Goal: Information Seeking & Learning: Learn about a topic

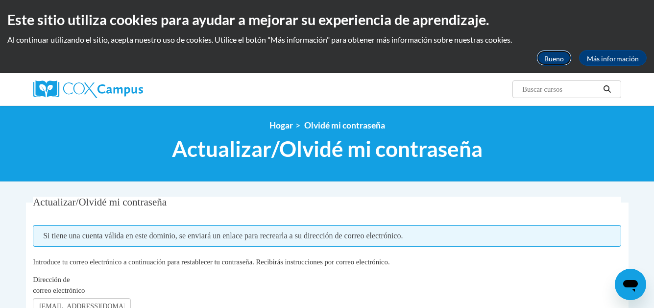
click at [550, 56] on font "Bueno" at bounding box center [554, 58] width 20 height 8
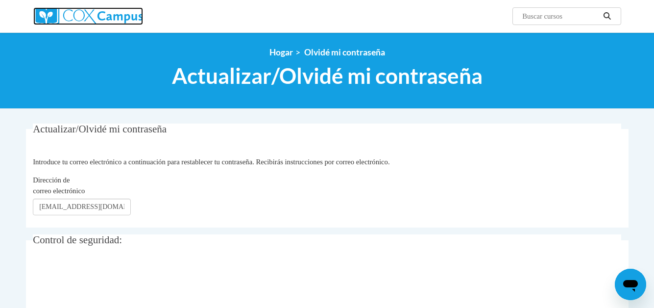
click at [95, 17] on img at bounding box center [88, 16] width 110 height 18
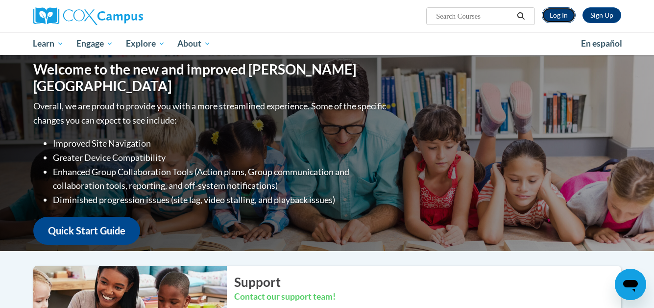
click at [561, 13] on link "Log In" at bounding box center [559, 15] width 34 height 16
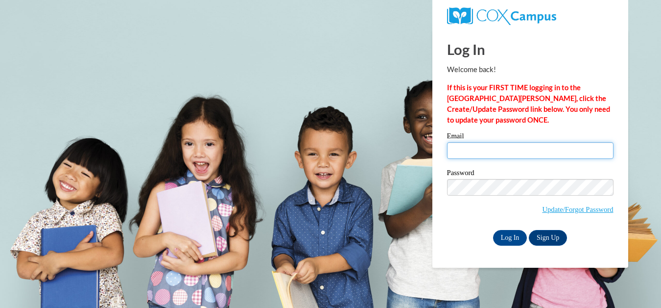
click at [515, 150] on input "Email" at bounding box center [530, 150] width 167 height 17
type input "zorystrassler17@gmail.com"
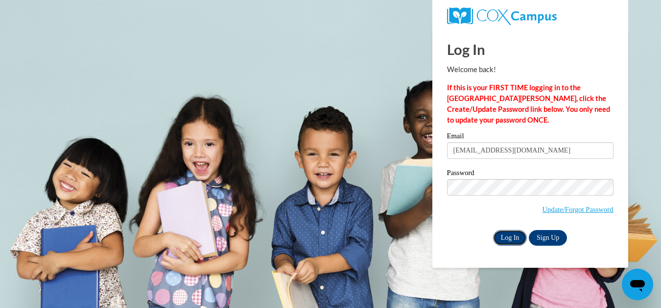
click at [512, 236] on input "Log In" at bounding box center [510, 238] width 34 height 16
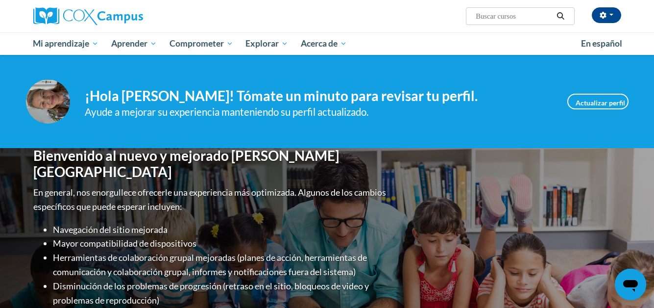
click at [416, 194] on div "Bienvenido al nuevo y mejorado Cox Campus En general, nos enorgullece ofrecerle…" at bounding box center [327, 246] width 617 height 196
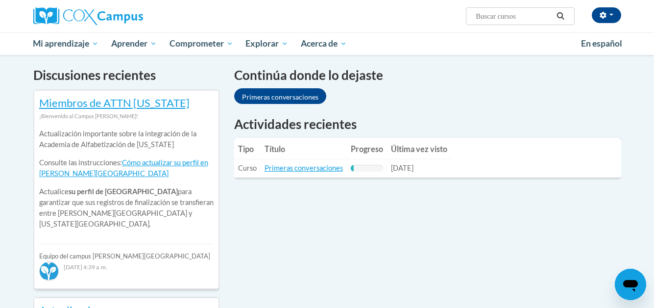
scroll to position [294, 0]
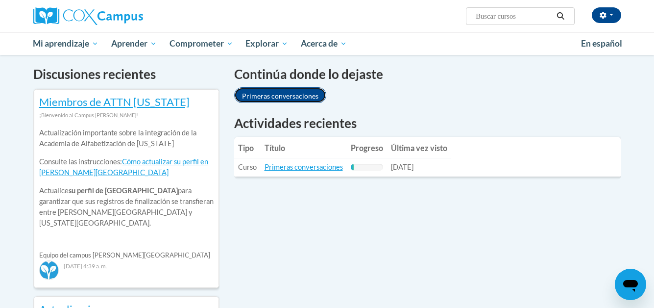
click at [285, 93] on font "Primeras conversaciones" at bounding box center [280, 96] width 76 height 8
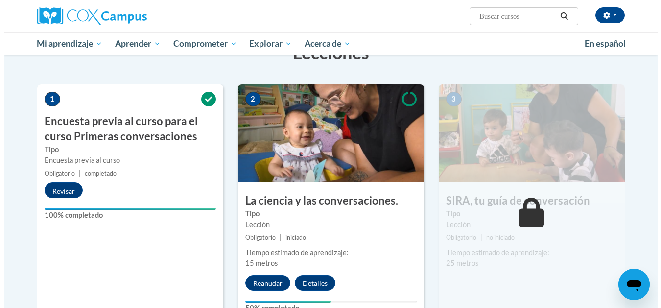
scroll to position [206, 0]
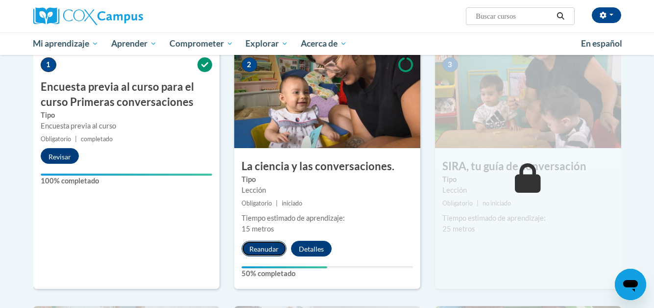
click at [263, 247] on font "Reanudar" at bounding box center [263, 249] width 29 height 8
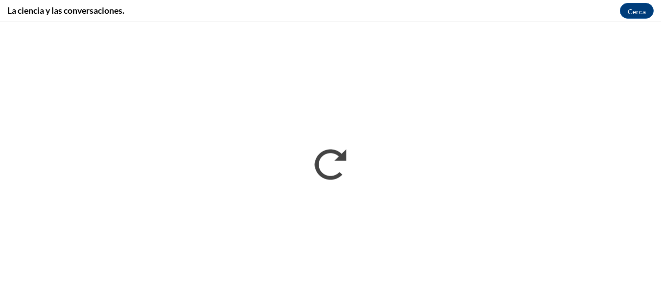
scroll to position [0, 0]
click at [637, 9] on font "Cerca" at bounding box center [637, 11] width 18 height 8
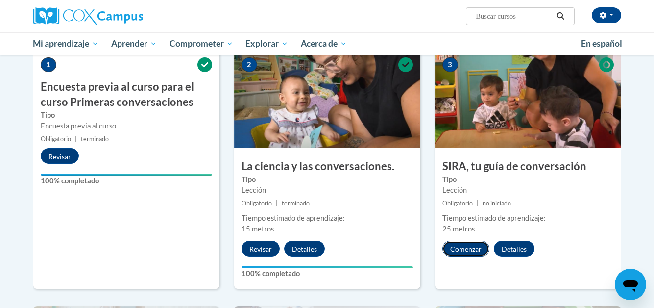
click at [469, 248] on font "Comenzar" at bounding box center [465, 249] width 31 height 8
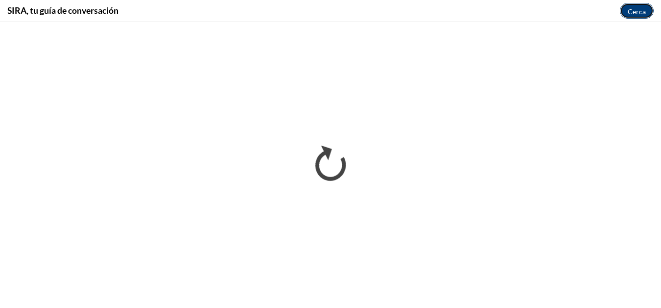
click at [631, 14] on font "Cerca" at bounding box center [637, 11] width 18 height 8
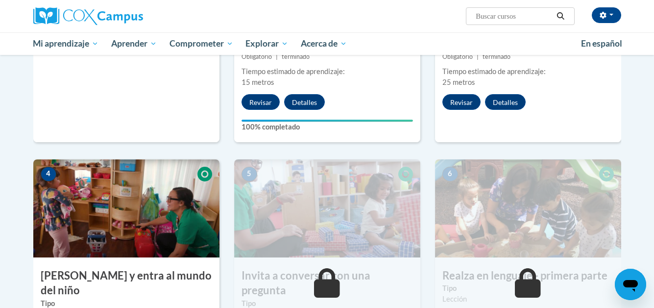
scroll to position [353, 0]
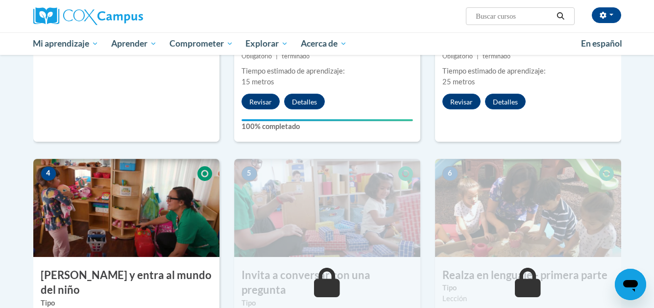
click at [124, 206] on img at bounding box center [126, 208] width 186 height 98
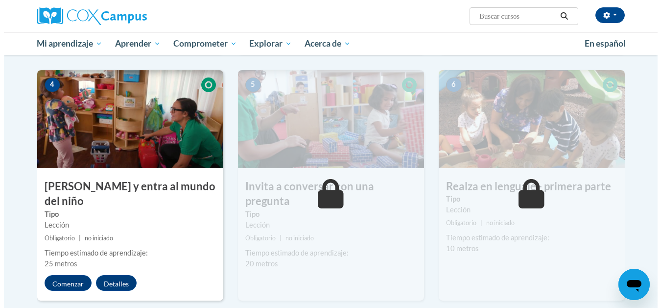
scroll to position [451, 0]
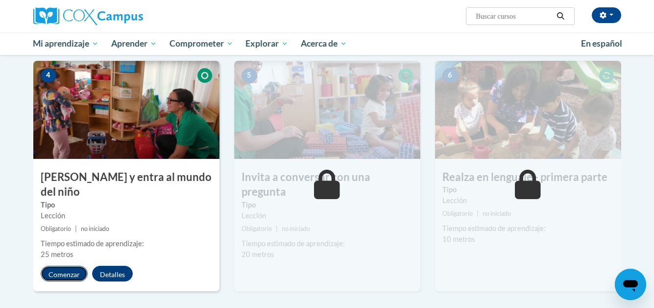
click at [62, 270] on font "Comenzar" at bounding box center [63, 274] width 31 height 8
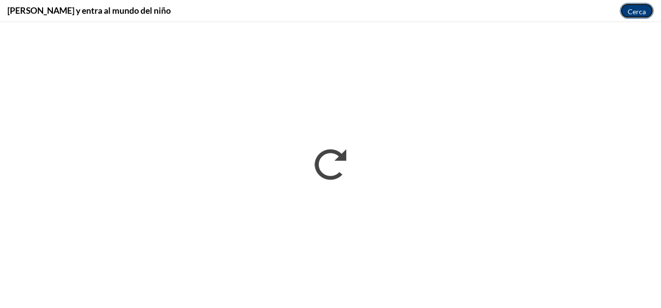
click at [630, 9] on font "Cerca" at bounding box center [637, 11] width 18 height 8
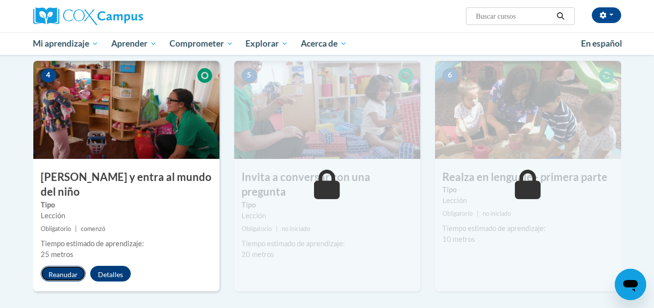
click at [64, 270] on font "Reanudar" at bounding box center [62, 274] width 29 height 8
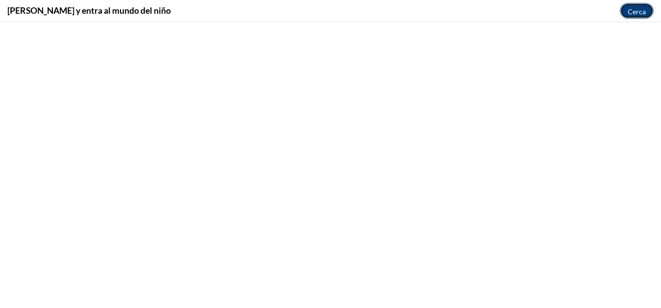
click at [637, 10] on font "Cerca" at bounding box center [637, 11] width 18 height 8
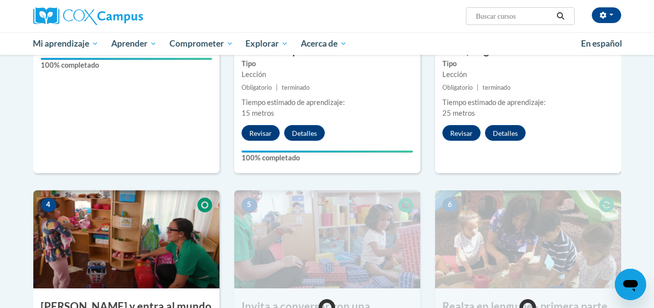
scroll to position [343, 0]
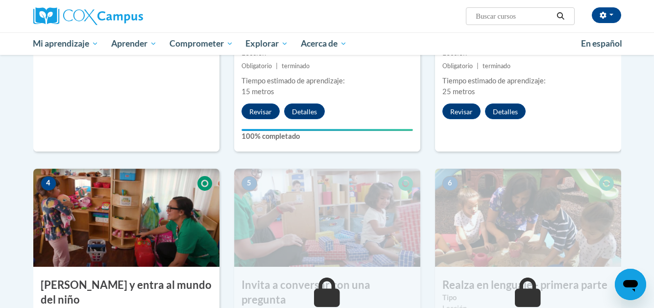
click at [118, 210] on img at bounding box center [126, 217] width 186 height 98
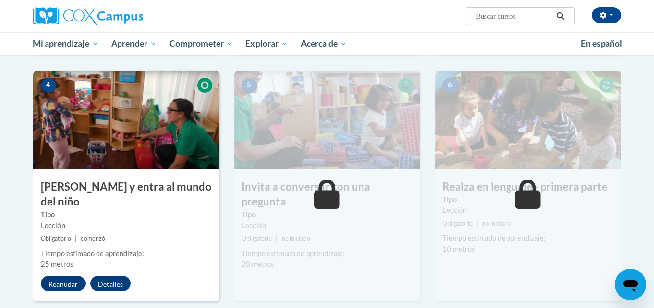
scroll to position [490, 0]
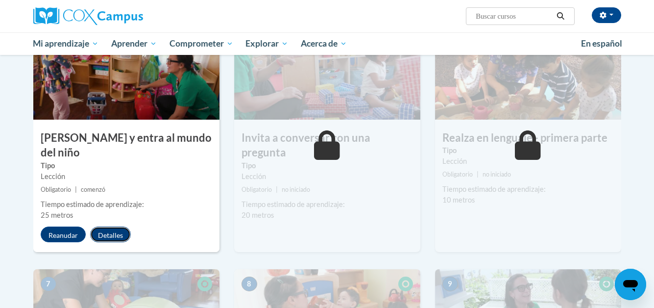
click at [110, 231] on font "Detalles" at bounding box center [110, 235] width 25 height 8
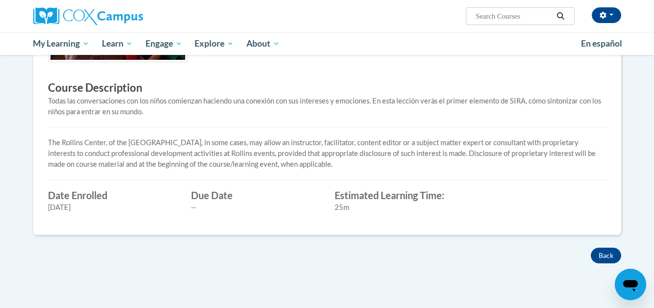
scroll to position [294, 0]
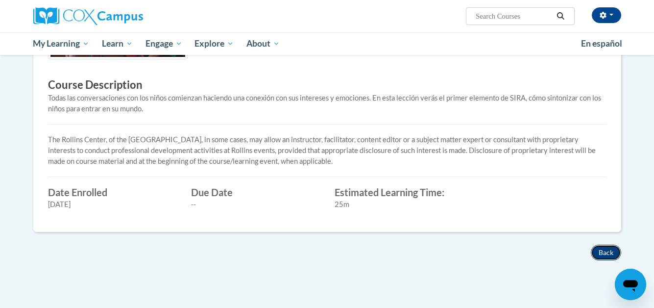
click at [607, 244] on button "Back" at bounding box center [606, 252] width 30 height 16
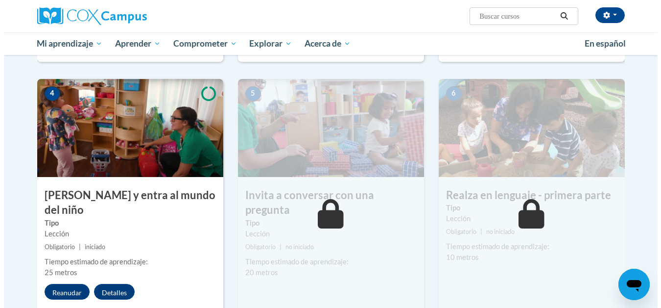
scroll to position [441, 0]
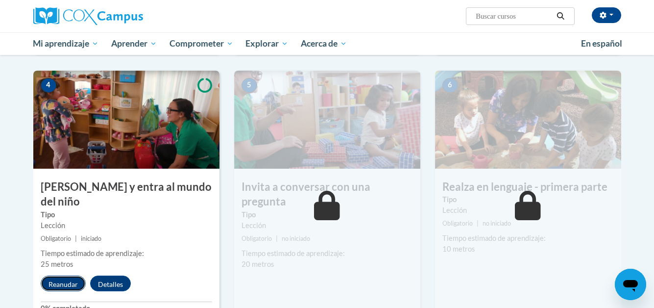
click at [64, 280] on font "Reanudar" at bounding box center [62, 284] width 29 height 8
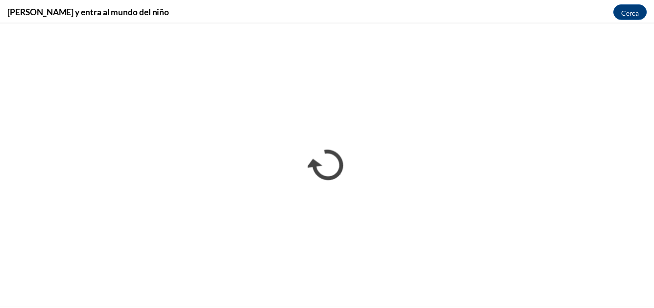
scroll to position [0, 0]
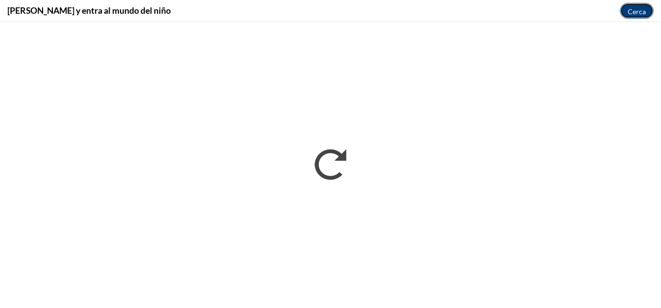
click at [635, 10] on font "Cerca" at bounding box center [637, 11] width 18 height 8
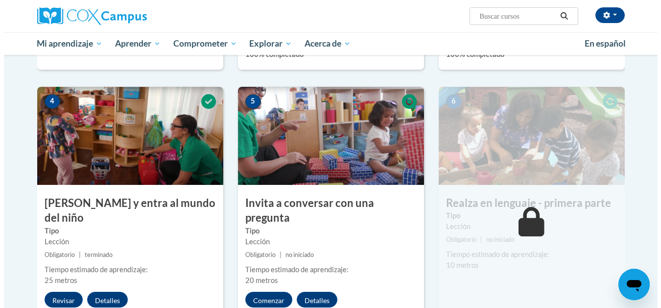
scroll to position [441, 0]
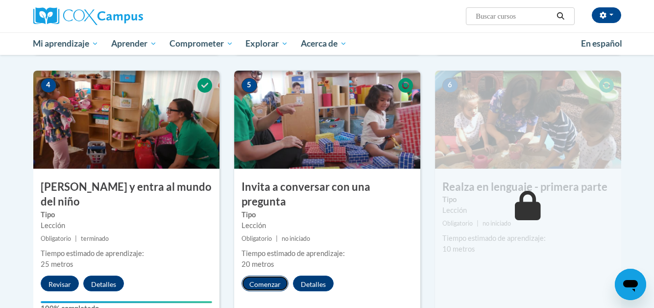
click at [266, 280] on font "Comenzar" at bounding box center [264, 284] width 31 height 8
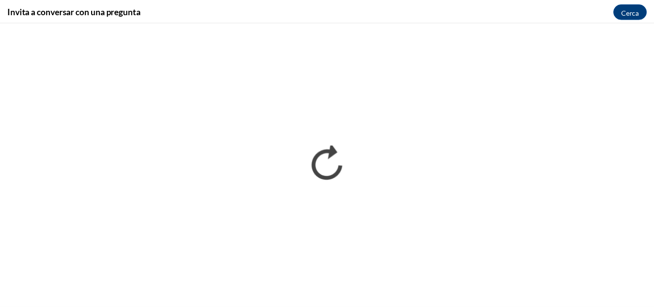
scroll to position [0, 0]
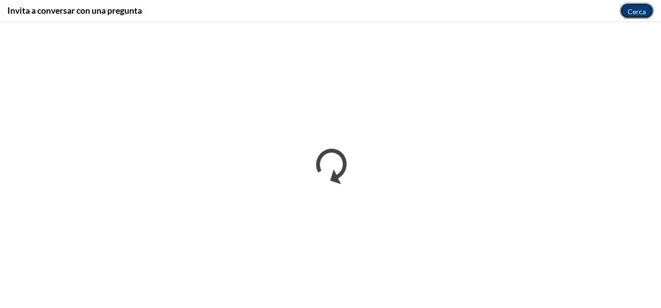
click at [637, 9] on font "Cerca" at bounding box center [637, 11] width 18 height 8
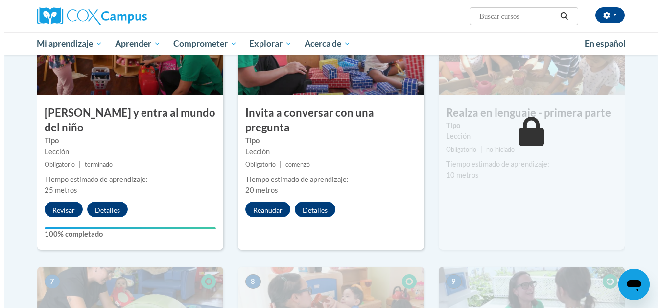
scroll to position [539, 0]
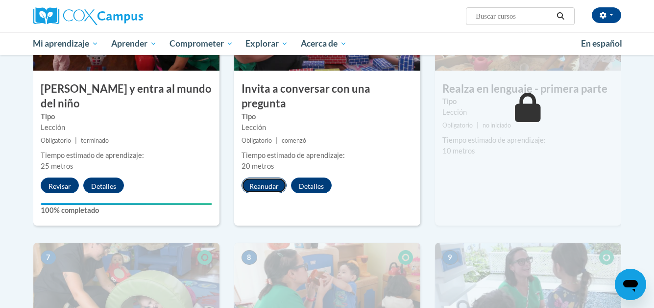
click at [264, 182] on font "Reanudar" at bounding box center [263, 186] width 29 height 8
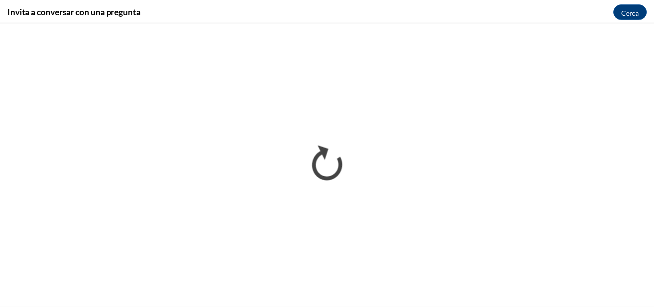
scroll to position [0, 0]
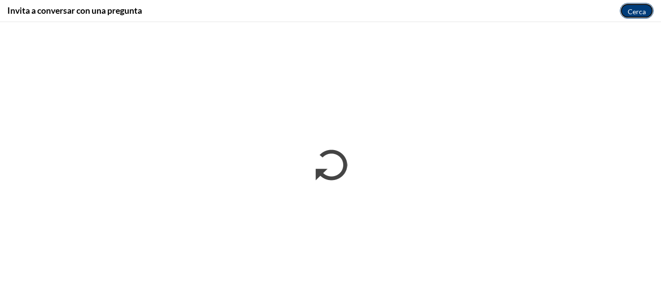
click at [636, 11] on font "Cerca" at bounding box center [637, 11] width 18 height 8
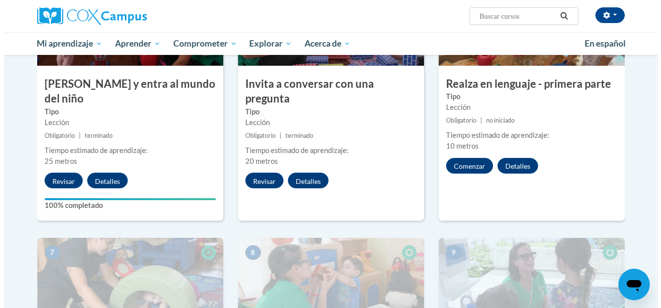
scroll to position [490, 0]
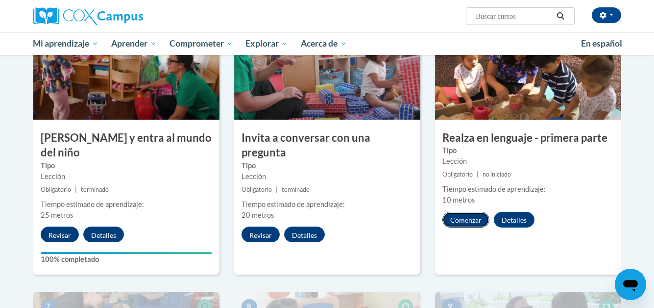
click at [470, 221] on font "Comenzar" at bounding box center [465, 220] width 31 height 8
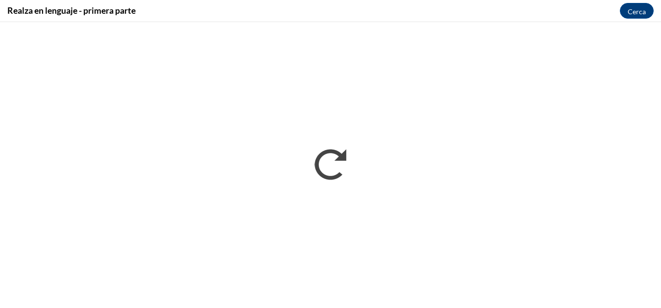
scroll to position [0, 0]
